Goal: Check status: Check status

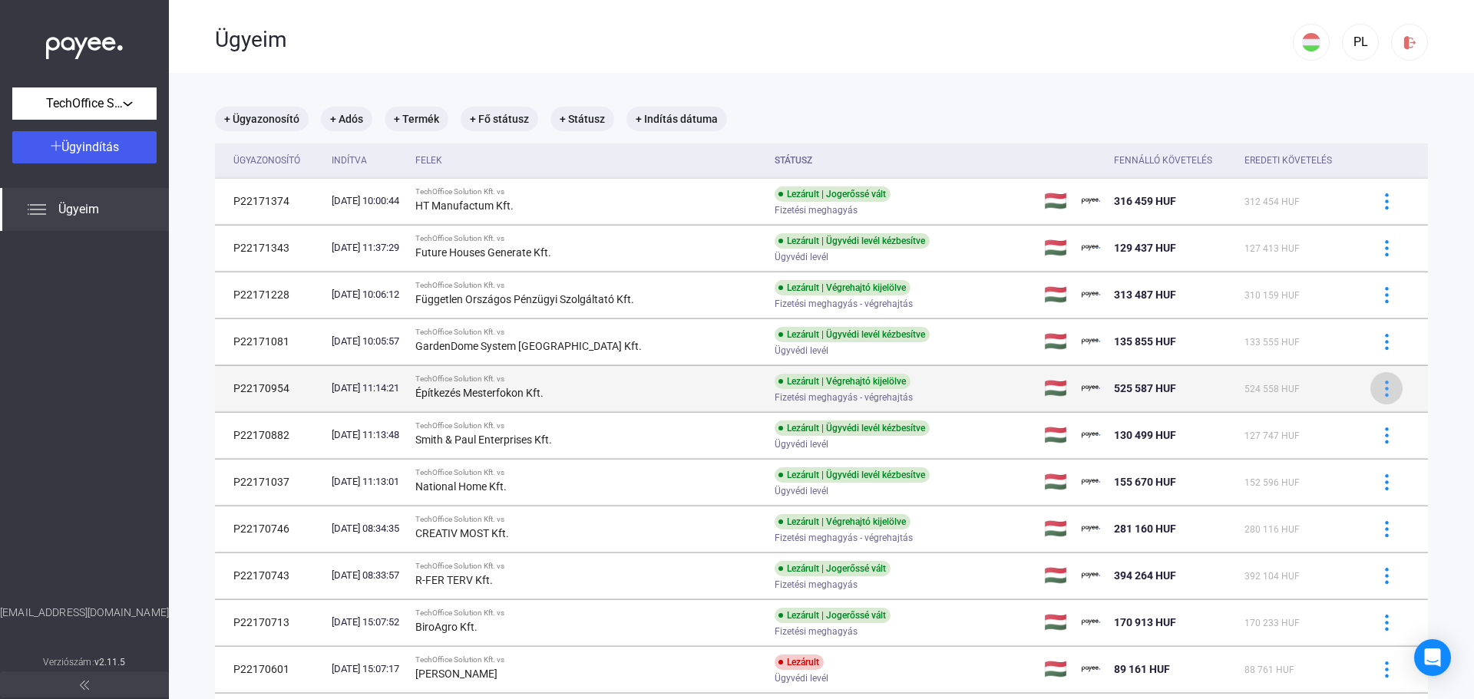
click at [1379, 388] on img at bounding box center [1387, 389] width 16 height 16
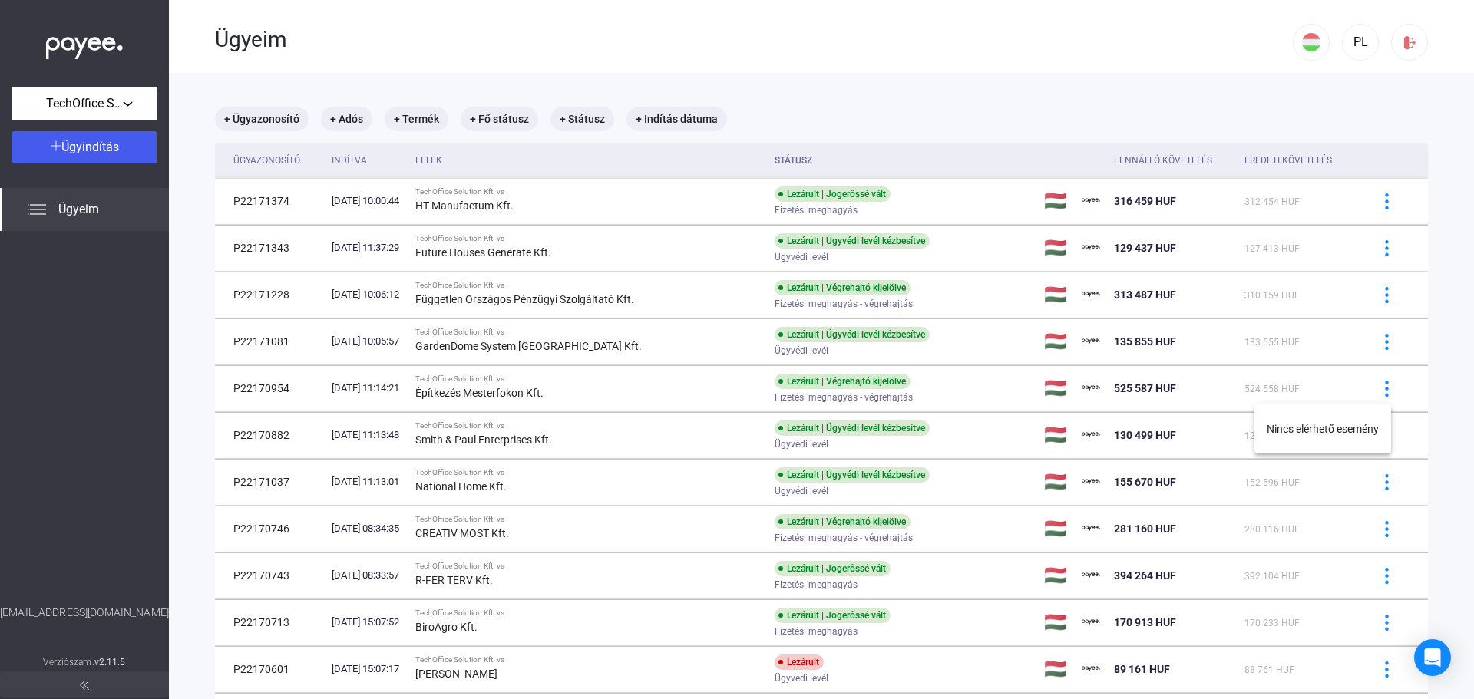
click at [263, 385] on div at bounding box center [737, 349] width 1474 height 699
click at [263, 385] on td "P22170954" at bounding box center [270, 388] width 111 height 46
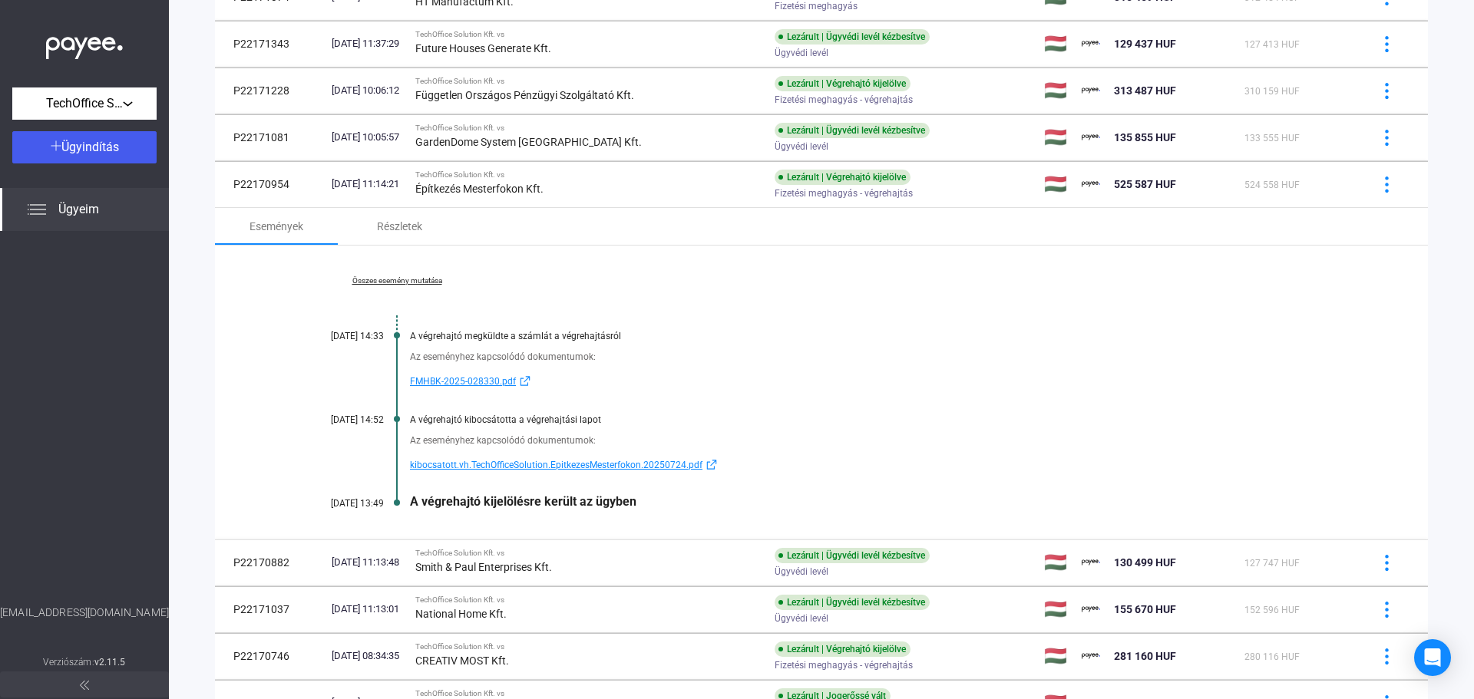
scroll to position [230, 0]
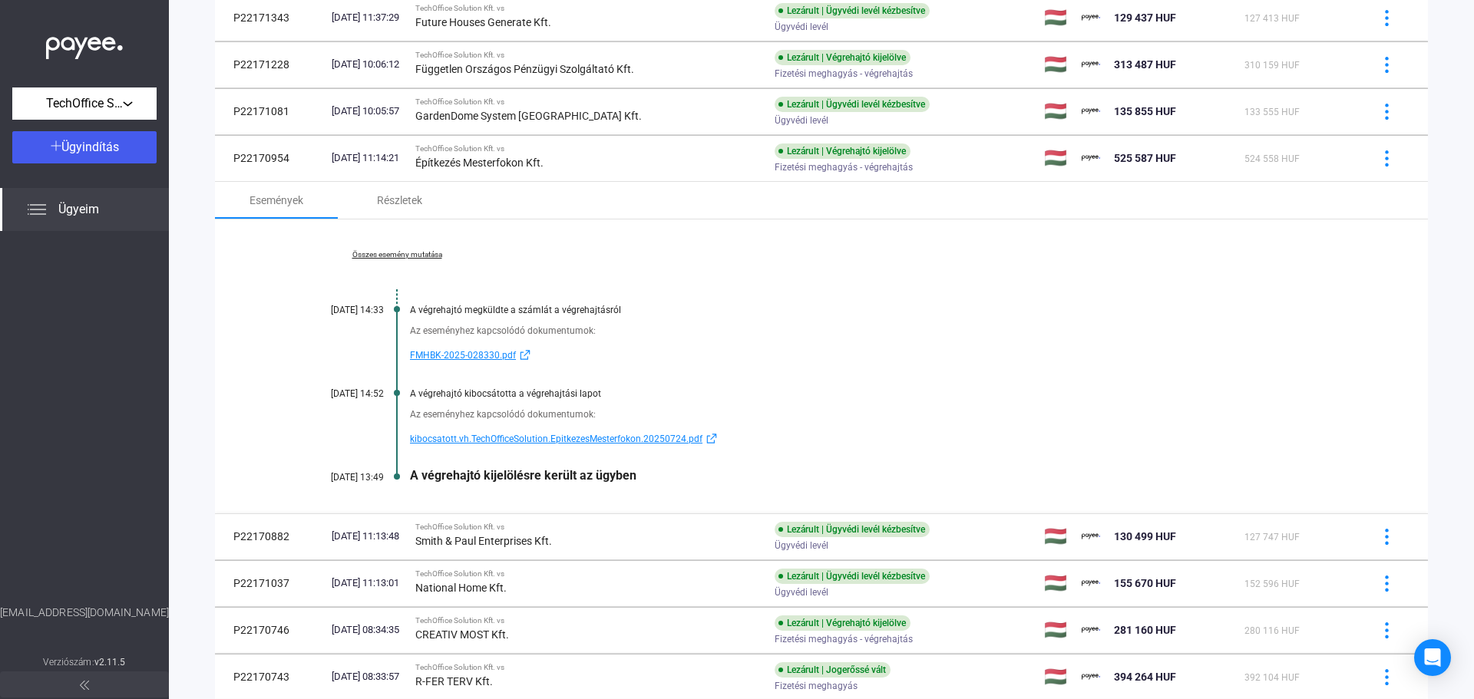
click at [460, 353] on span "FMHBK-2025-028330.pdf" at bounding box center [463, 355] width 106 height 18
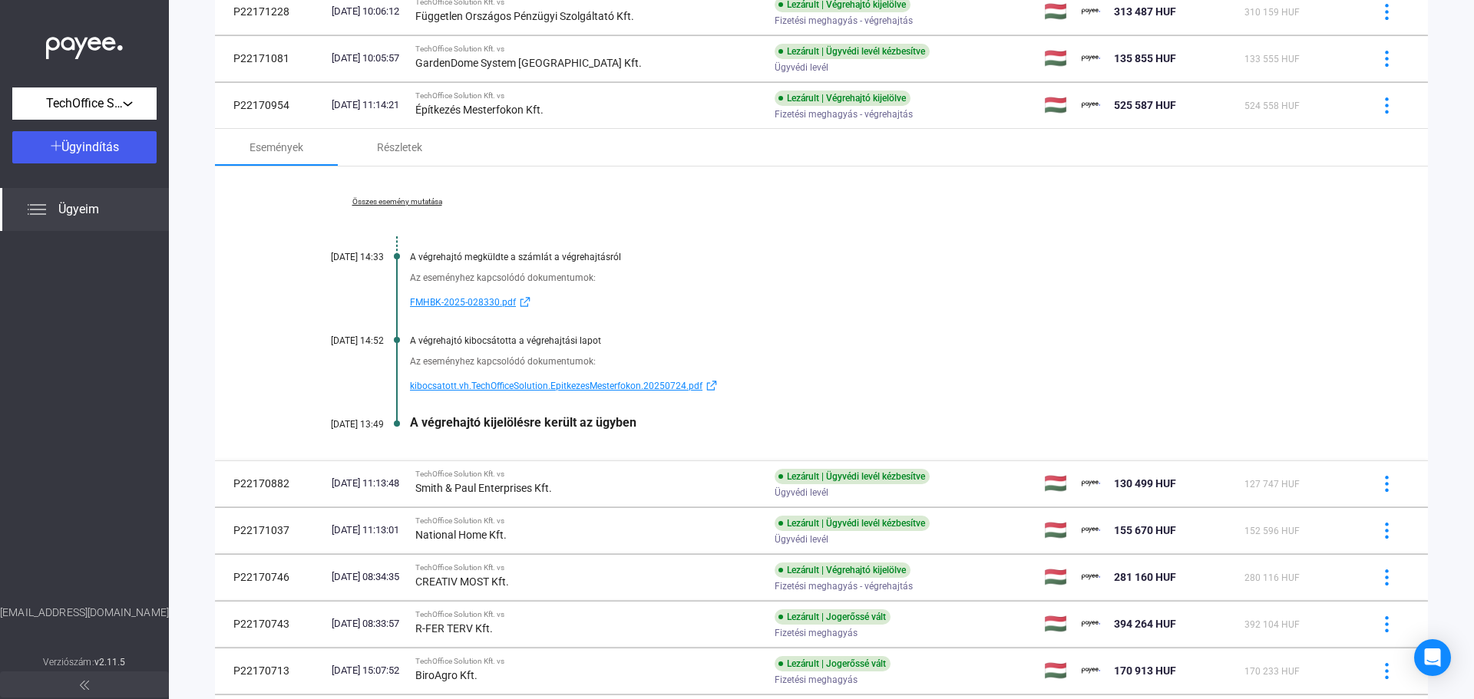
scroll to position [307, 0]
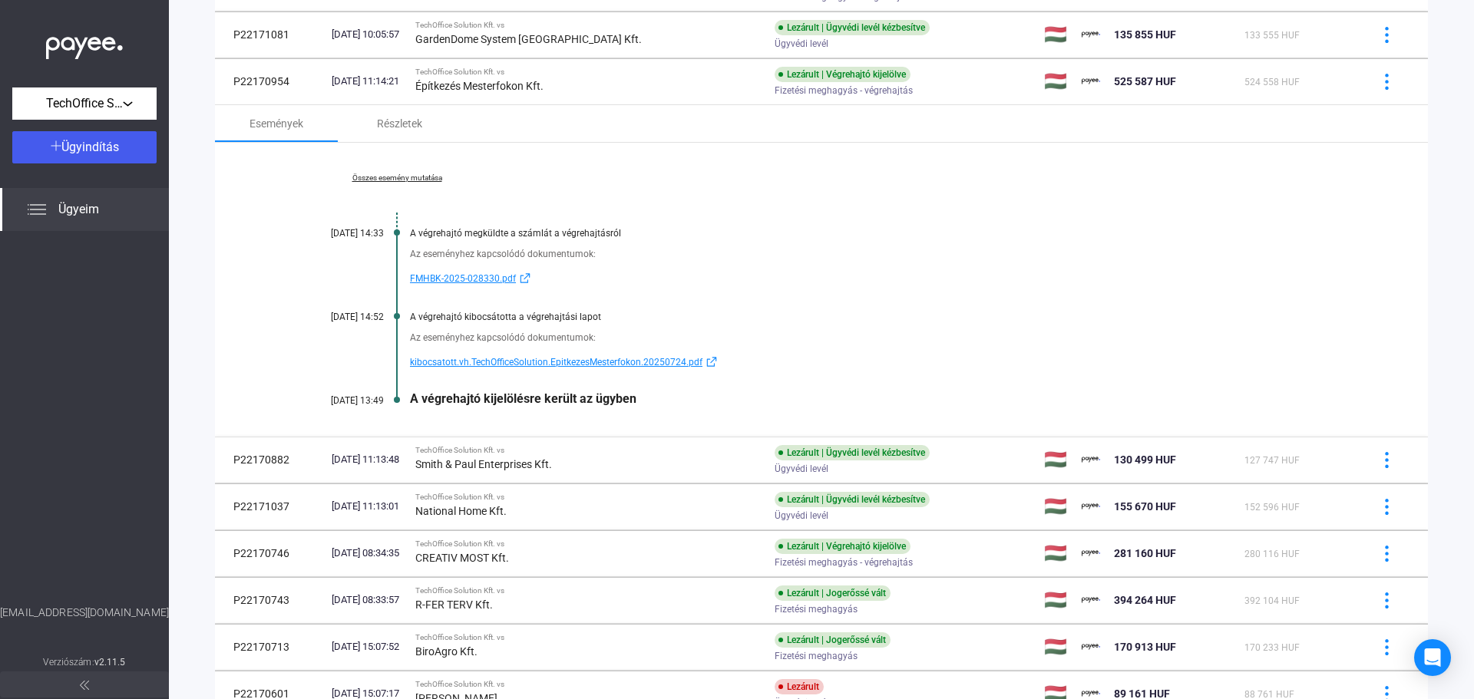
click at [530, 397] on div "A végrehajtó kijelölésre került az ügyben" at bounding box center [880, 398] width 941 height 15
click at [620, 389] on div "Összes esemény mutatása [DATE] 14:33 A végrehajtó megküldte a számlát a végreha…" at bounding box center [821, 290] width 1213 height 294
click at [619, 388] on div "Összes esemény mutatása [DATE] 14:33 A végrehajtó megküldte a számlát a végreha…" at bounding box center [821, 290] width 1213 height 294
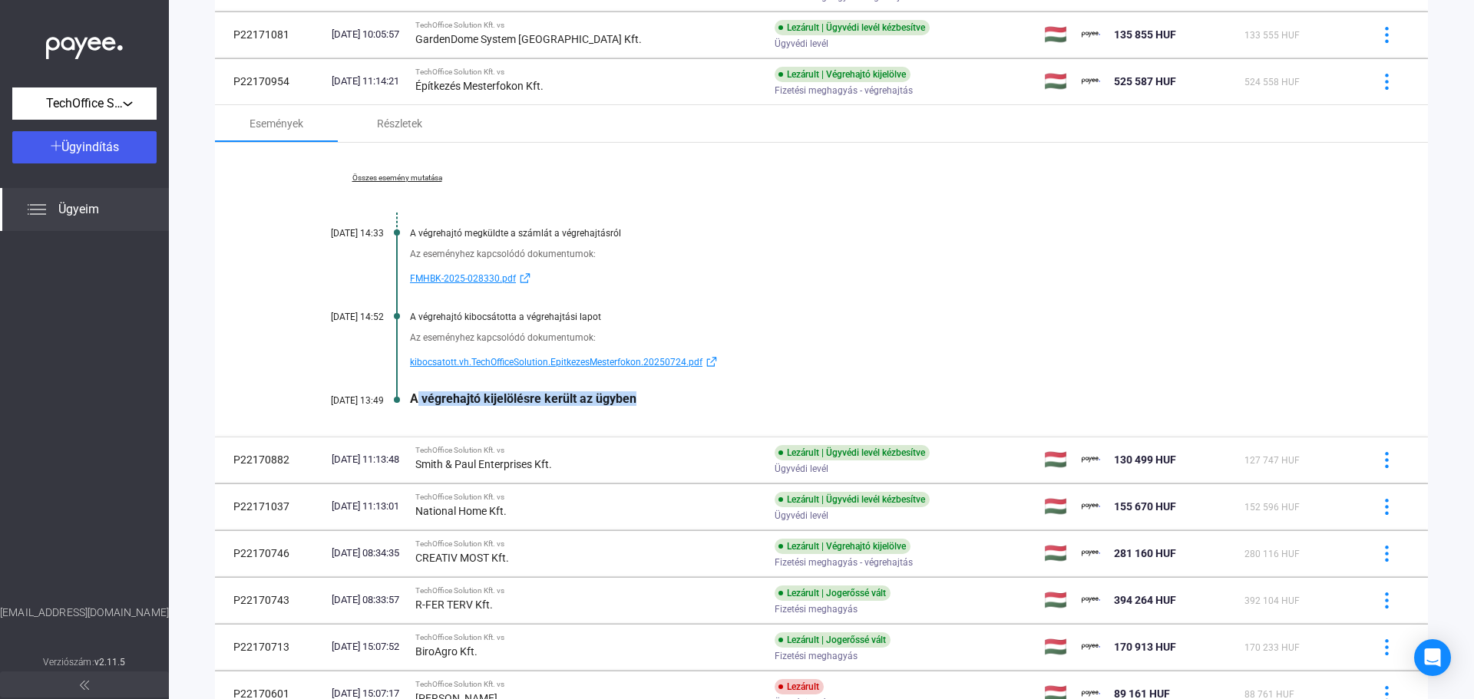
click at [618, 387] on div "Összes esemény mutatása [DATE] 14:33 A végrehajtó megküldte a számlát a végreha…" at bounding box center [821, 290] width 1213 height 294
